Goal: Transaction & Acquisition: Obtain resource

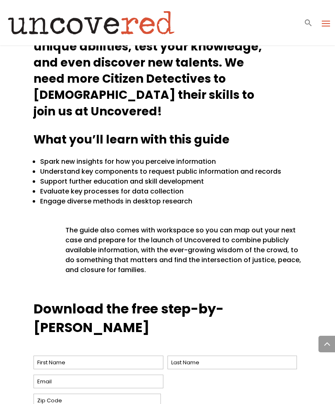
scroll to position [424, 0]
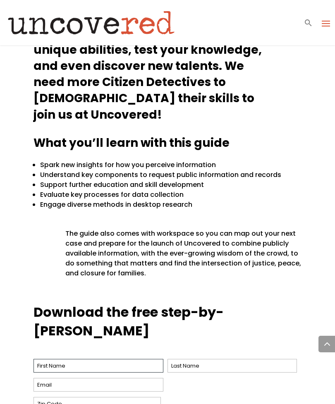
click at [136, 359] on input "First" at bounding box center [99, 366] width 130 height 14
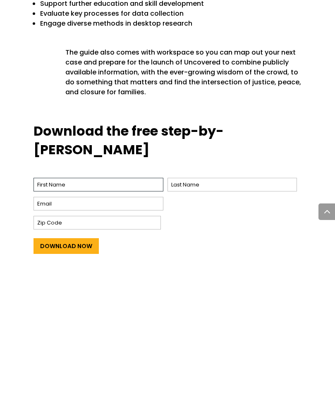
type input "James"
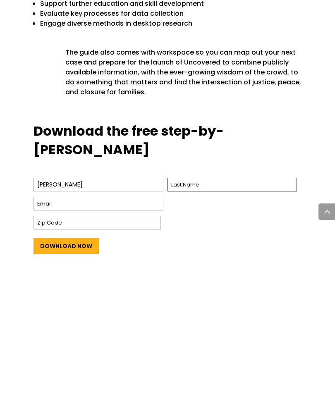
type input "Kean"
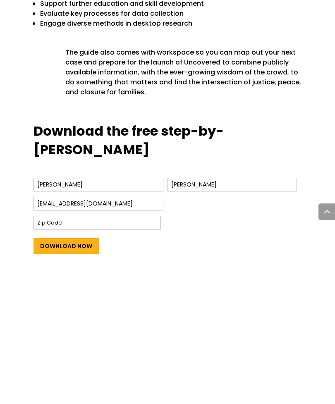
click at [119, 330] on input "[EMAIL_ADDRESS][DOMAIN_NAME]" at bounding box center [99, 337] width 130 height 14
type input "[EMAIL_ADDRESS][DOMAIN_NAME]"
click at [133, 349] on input "Zip Code" at bounding box center [98, 356] width 128 height 14
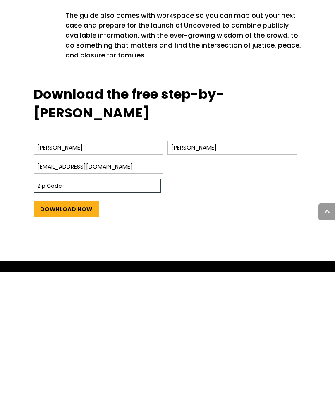
scroll to position [510, 0]
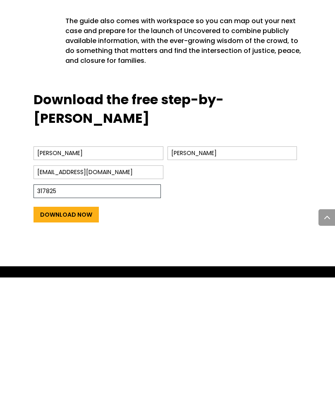
type input "317825"
click at [81, 334] on input "Download Now" at bounding box center [66, 342] width 65 height 16
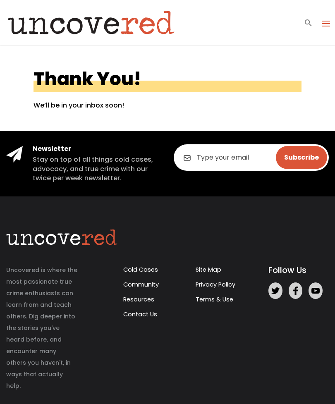
click at [225, 165] on input "email" at bounding box center [251, 157] width 155 height 26
type input "[EMAIL_ADDRESS][DOMAIN_NAME]"
click at [308, 157] on input "Subscribe" at bounding box center [301, 157] width 51 height 23
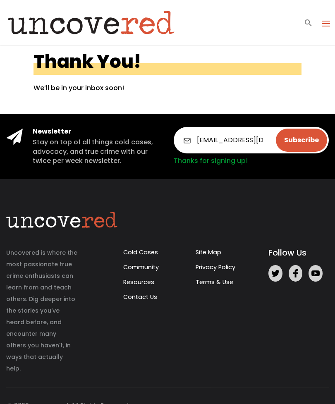
scroll to position [24, 0]
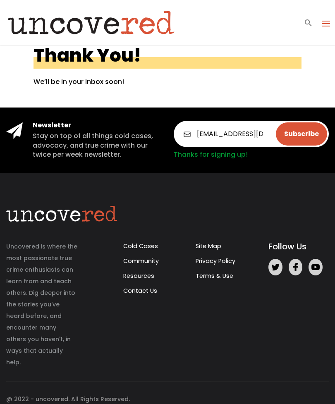
click at [139, 250] on link "Cold Cases" at bounding box center [140, 246] width 35 height 8
